Goal: Find specific page/section: Find specific page/section

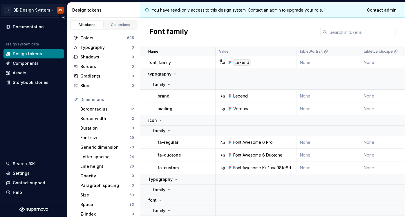
click at [9, 12] on html "BB BB Design System JV Documentation Design system data Design tokens Component…" at bounding box center [202, 108] width 405 height 217
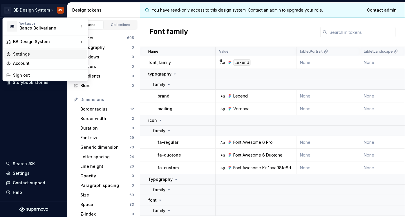
click at [44, 53] on div "Settings" at bounding box center [48, 54] width 71 height 6
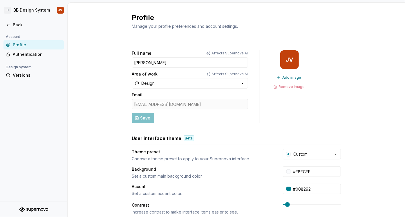
click at [46, 109] on div "Account Profile Authentication Design system Versions" at bounding box center [33, 117] width 67 height 169
click at [9, 26] on icon at bounding box center [8, 25] width 5 height 5
